Goal: Transaction & Acquisition: Purchase product/service

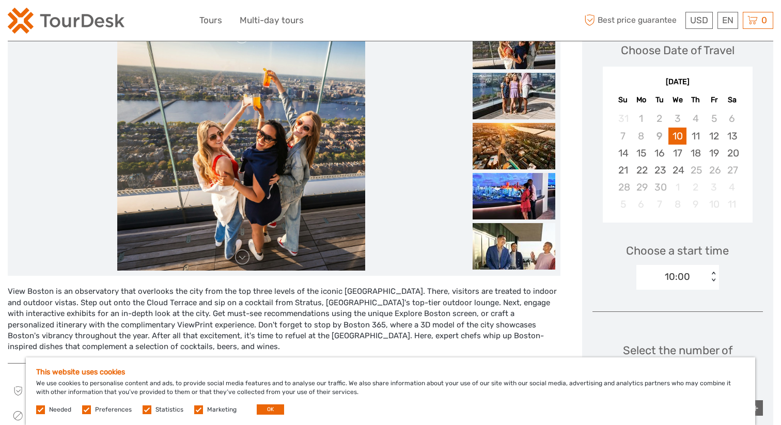
scroll to position [156, 0]
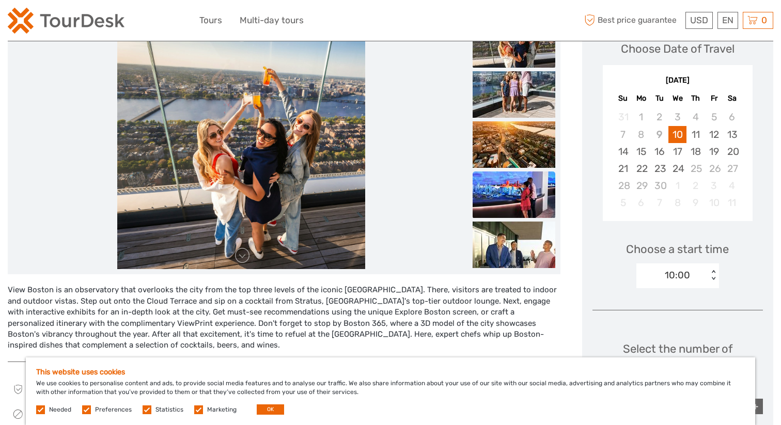
click at [502, 197] on img at bounding box center [514, 195] width 83 height 47
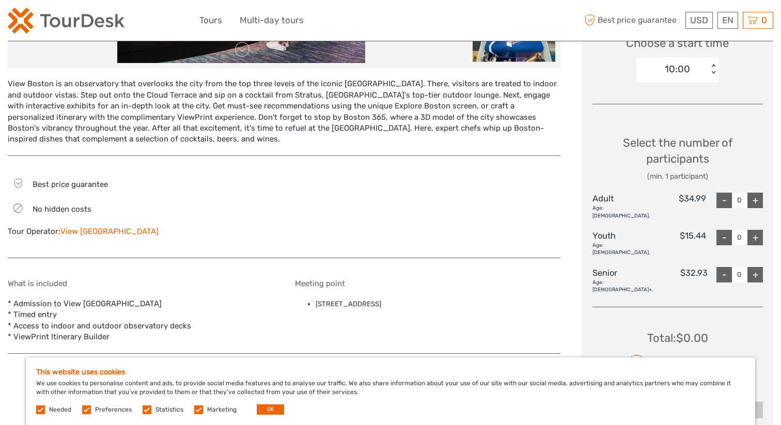
scroll to position [0, 0]
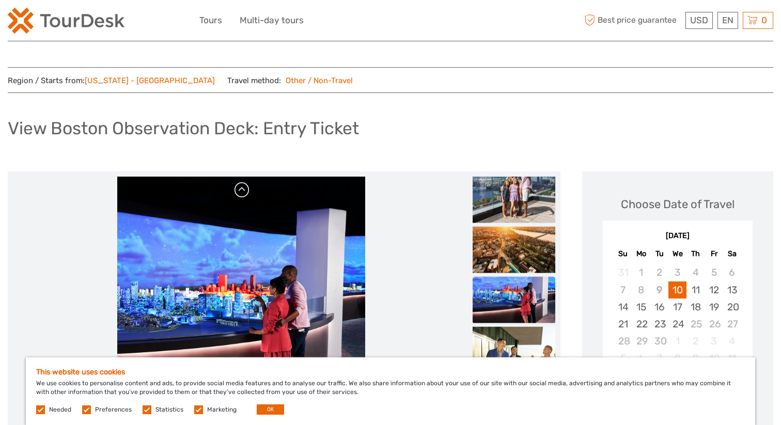
click at [240, 192] on link at bounding box center [242, 190] width 17 height 17
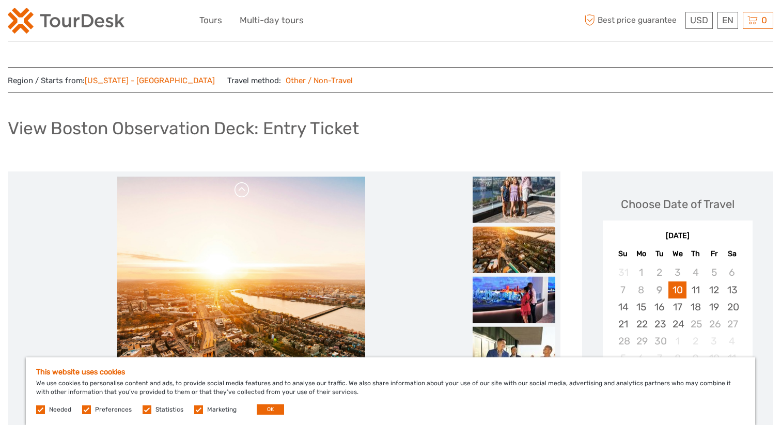
click at [240, 192] on link at bounding box center [242, 190] width 17 height 17
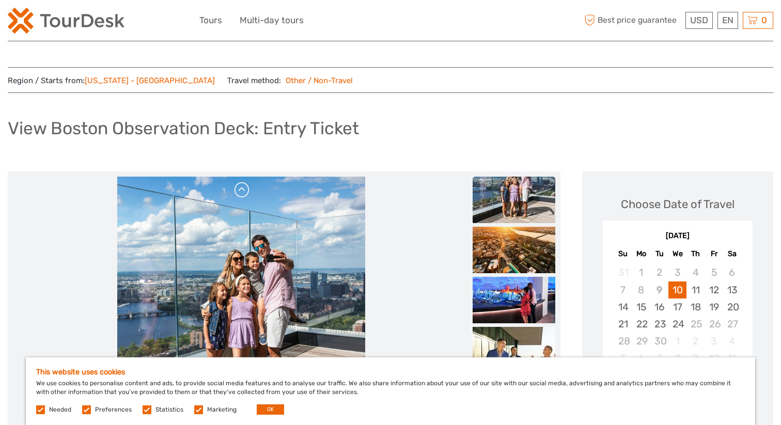
click at [240, 192] on link at bounding box center [242, 190] width 17 height 17
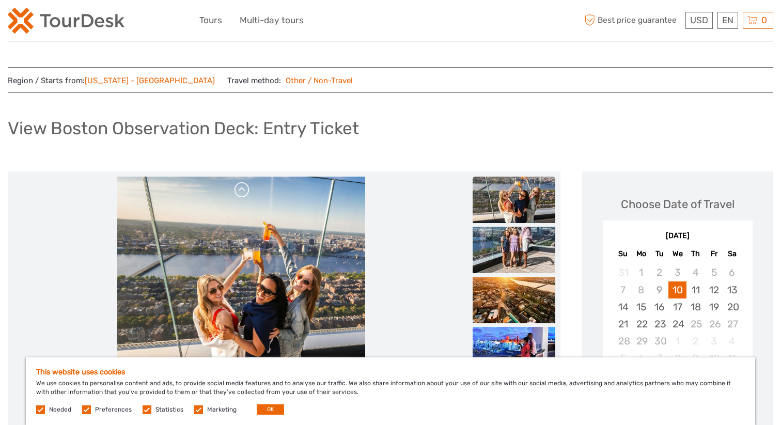
click at [240, 192] on link at bounding box center [242, 190] width 17 height 17
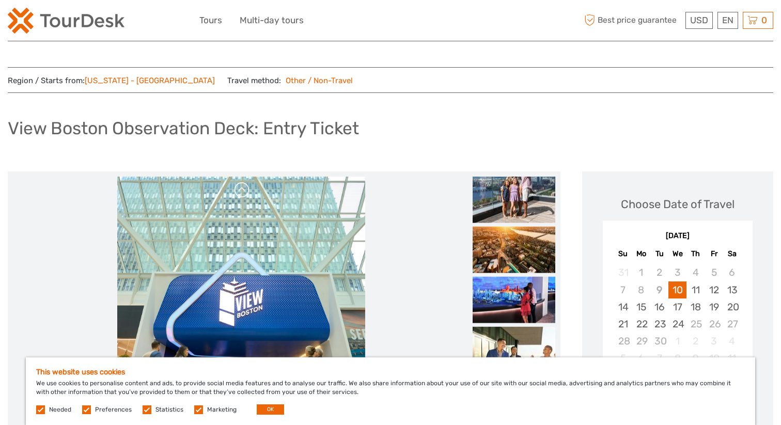
click at [240, 192] on link at bounding box center [242, 190] width 17 height 17
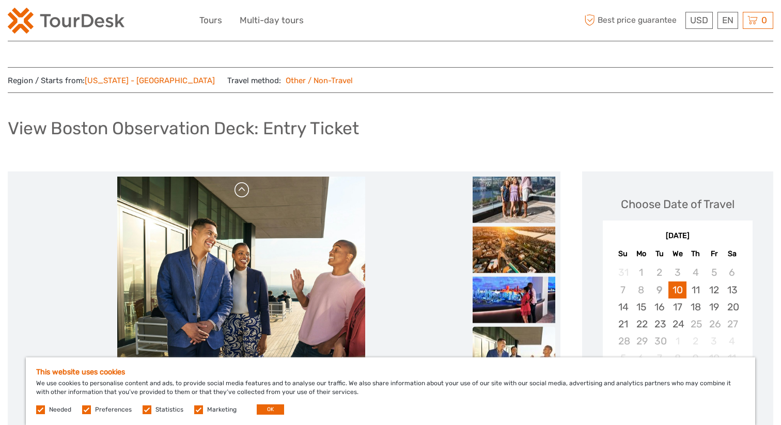
click at [240, 192] on link at bounding box center [242, 190] width 17 height 17
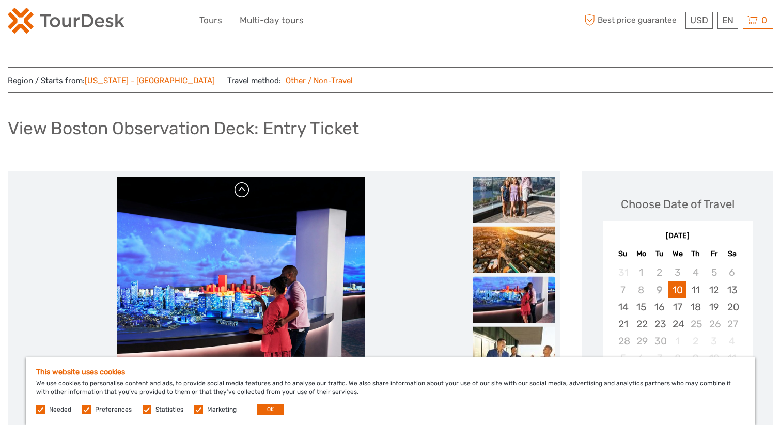
click at [240, 192] on link at bounding box center [242, 190] width 17 height 17
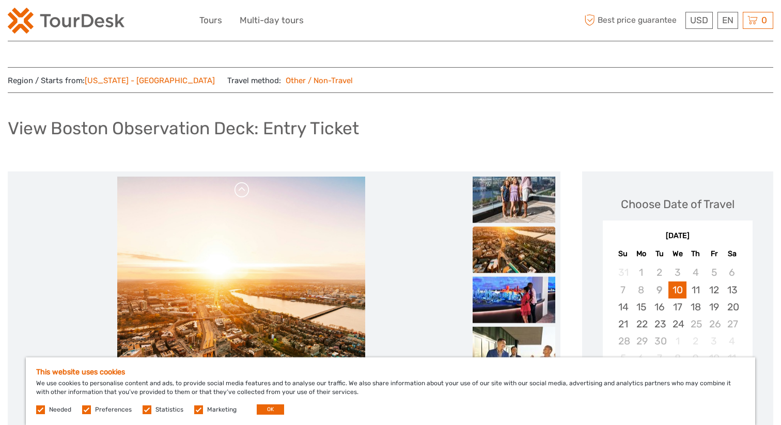
click at [240, 192] on link at bounding box center [242, 190] width 17 height 17
